Goal: Task Accomplishment & Management: Use online tool/utility

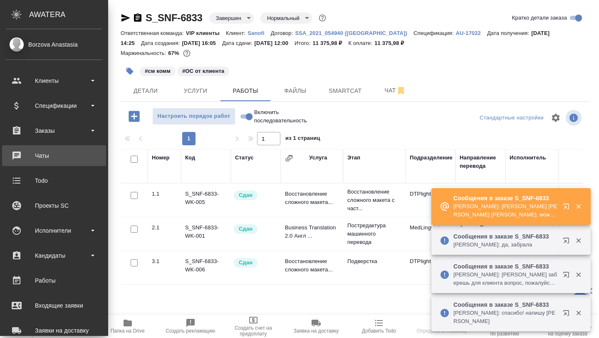
click at [44, 154] on div "Чаты" at bounding box center [54, 155] width 96 height 12
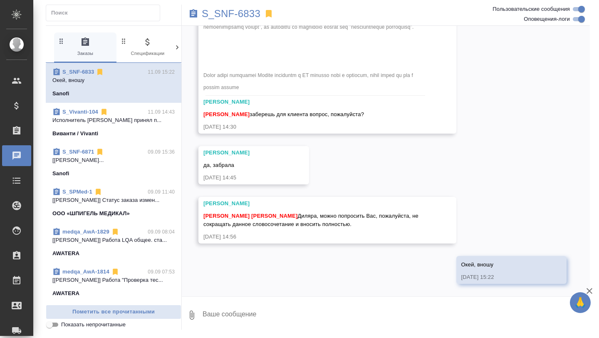
scroll to position [5465, 0]
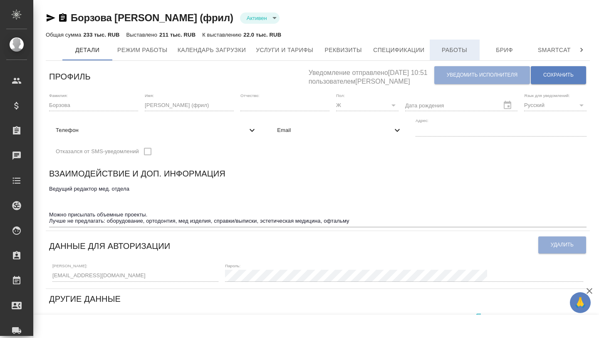
click at [479, 43] on button "Работы" at bounding box center [454, 49] width 50 height 21
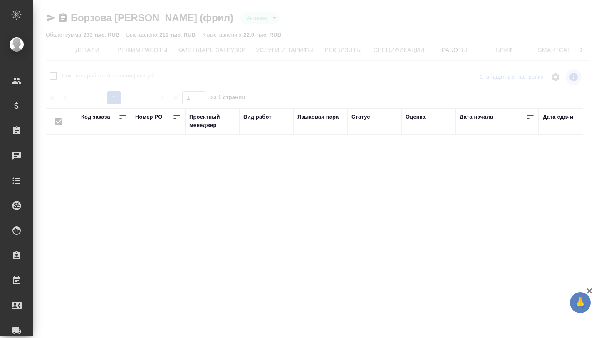
checkbox input "false"
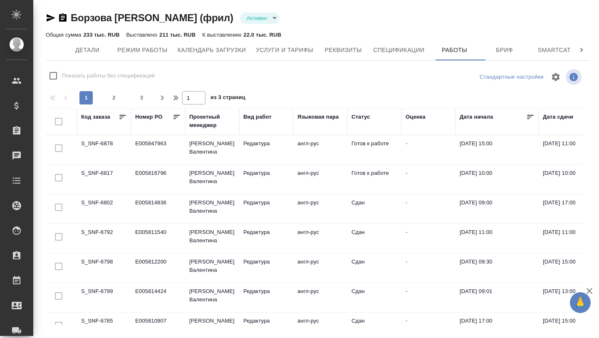
click at [89, 146] on td "S_SNF-6878" at bounding box center [104, 149] width 54 height 29
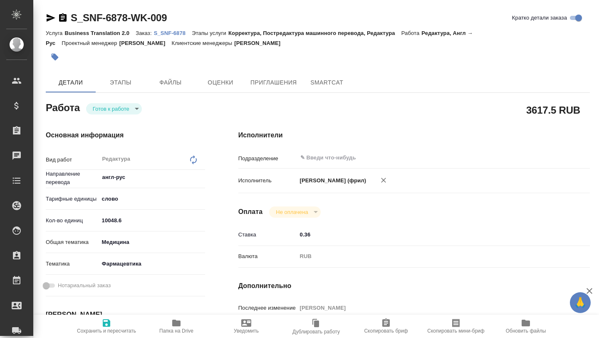
type textarea "x"
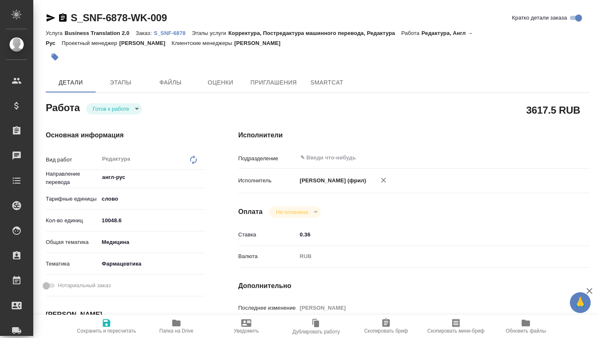
type textarea "x"
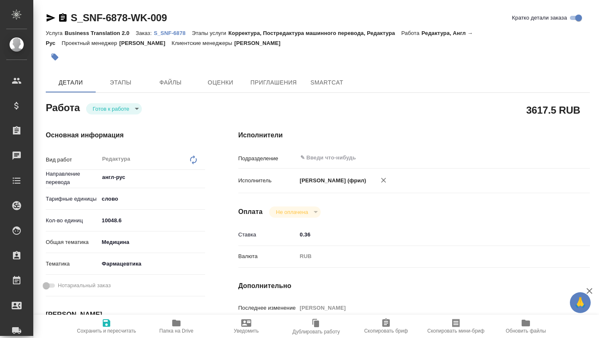
type textarea "x"
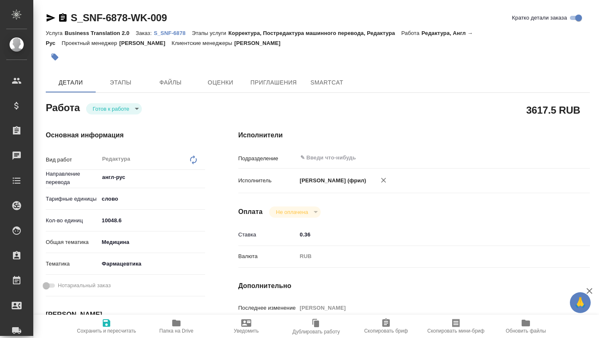
type textarea "x"
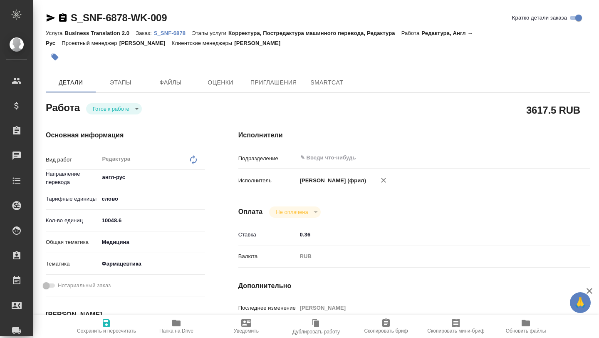
click at [170, 326] on span "Папка на Drive" at bounding box center [176, 326] width 60 height 16
type textarea "x"
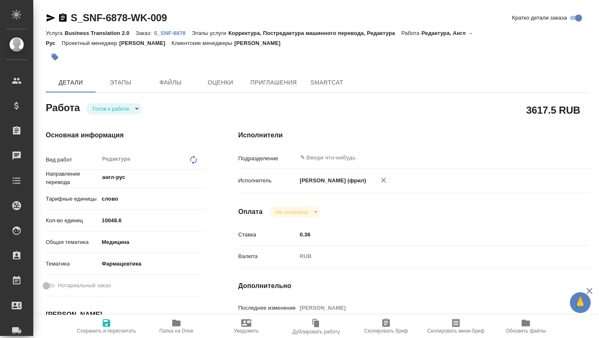
type textarea "x"
